Goal: Information Seeking & Learning: Learn about a topic

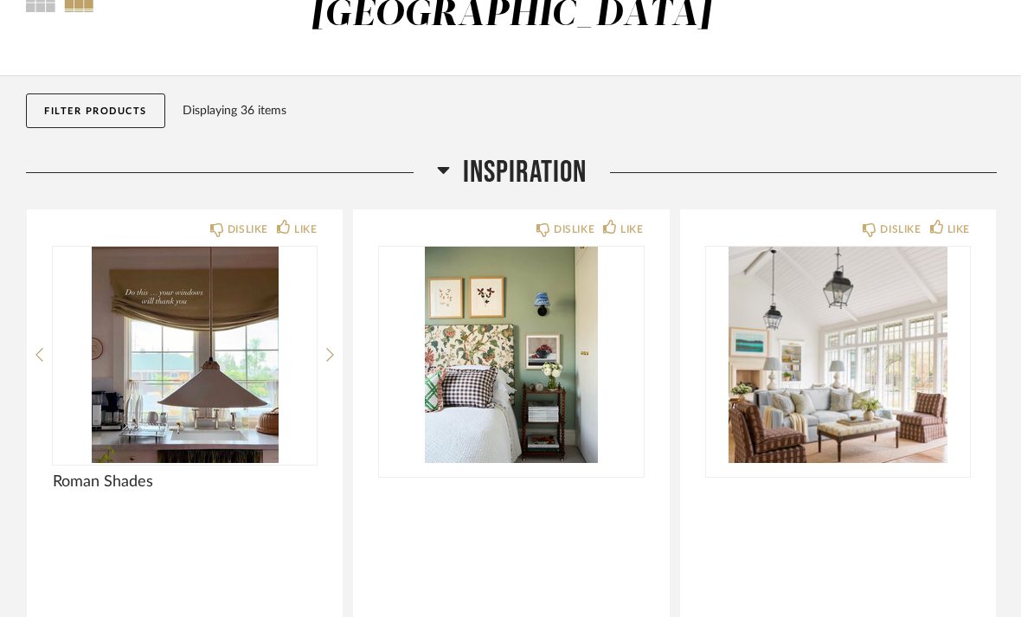
scroll to position [152, 0]
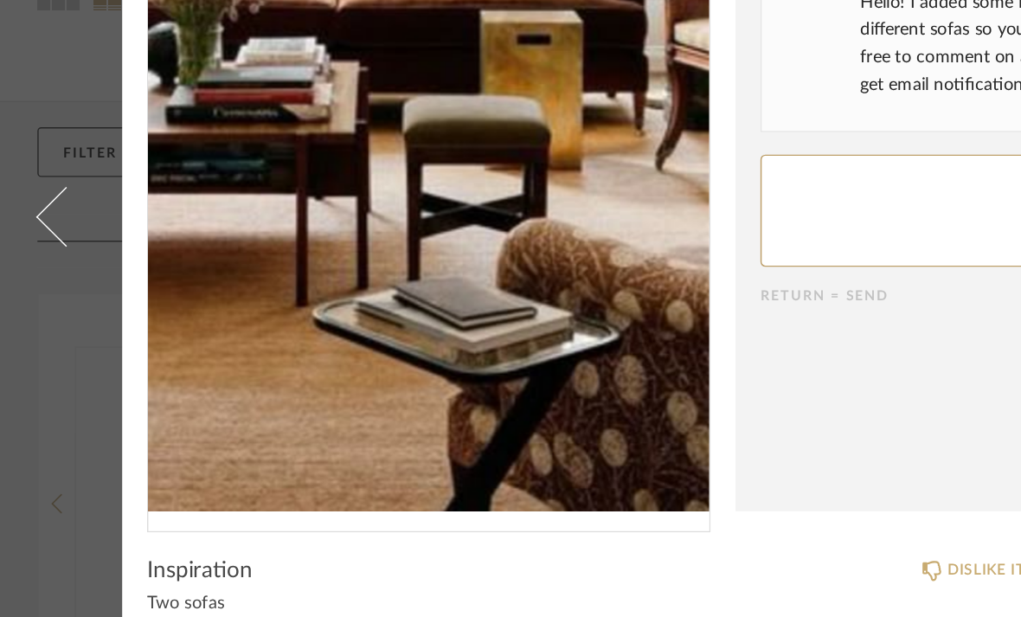
click at [323, 242] on img "0" at bounding box center [297, 288] width 389 height 447
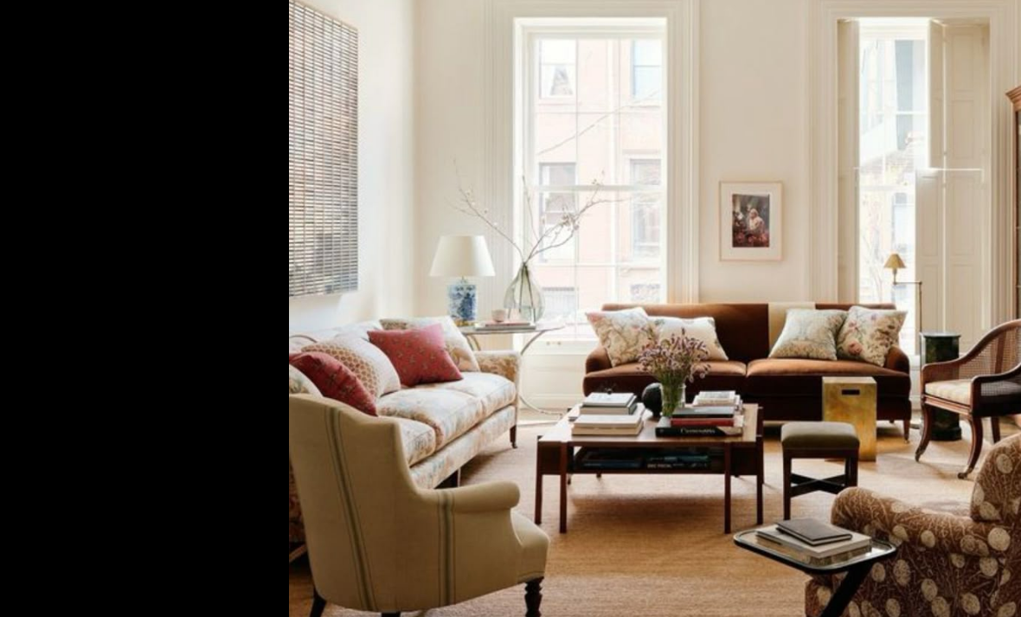
click at [418, 213] on img at bounding box center [510, 308] width 619 height 617
click at [601, 329] on img at bounding box center [510, 308] width 619 height 617
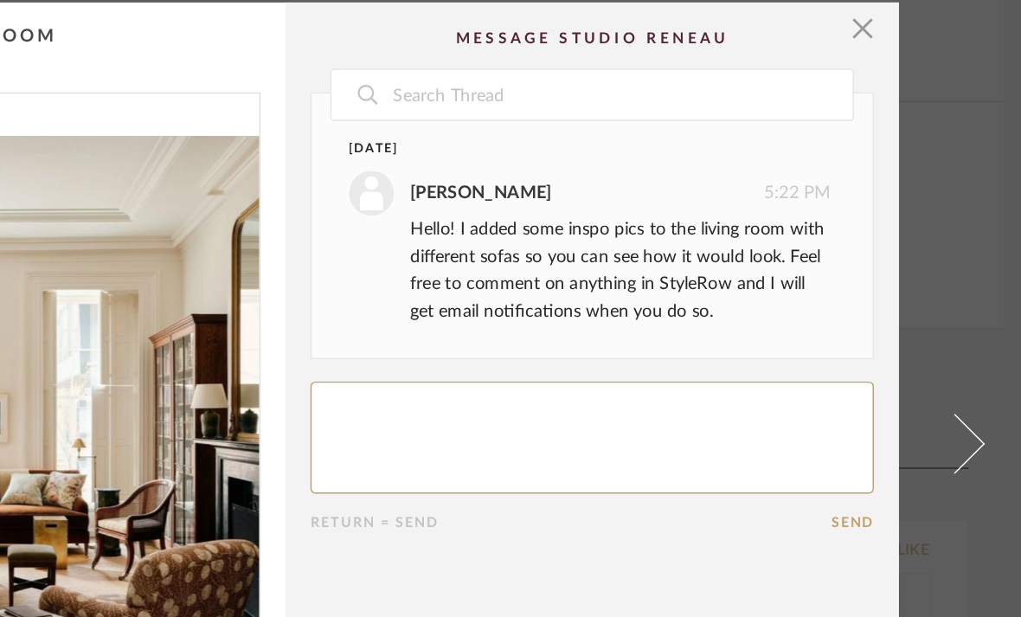
click at [608, 21] on cpp-summary-comments "Date September 23rd Stephanie Youngren 5:22 PM Hello! I added some inspo pics t…" at bounding box center [723, 257] width 426 height 510
click at [893, 21] on span "button" at bounding box center [910, 19] width 35 height 35
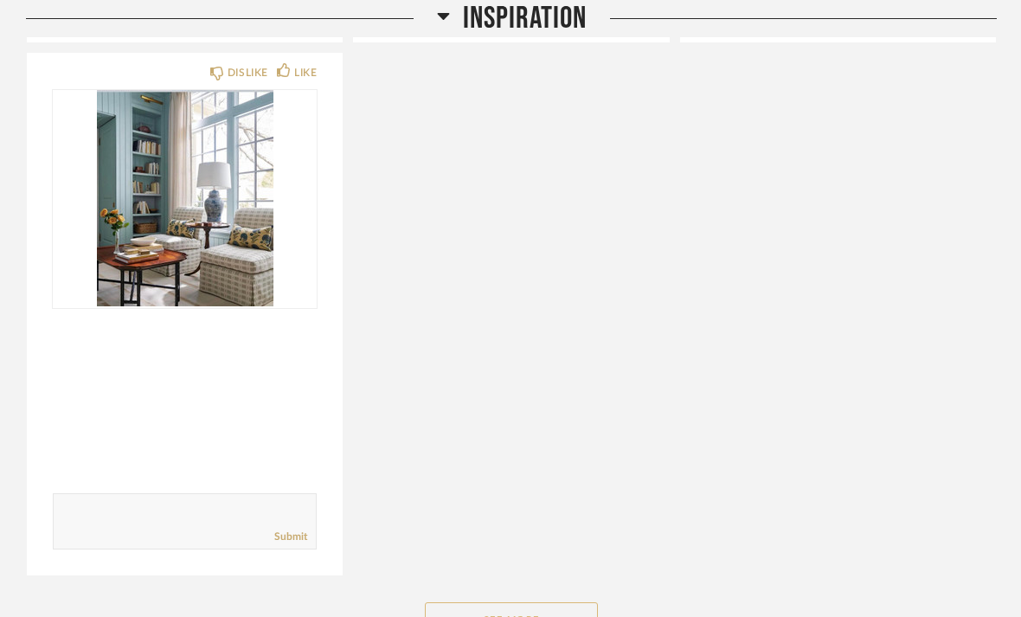
click at [541, 603] on button "See More" at bounding box center [511, 620] width 173 height 35
